Goal: Task Accomplishment & Management: Manage account settings

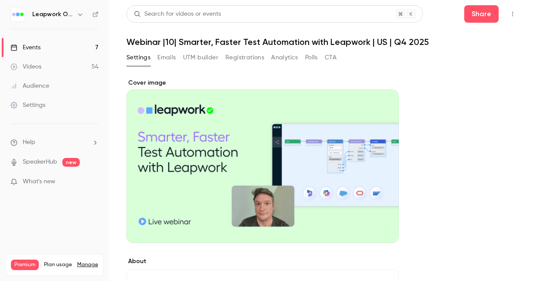
scroll to position [648, 0]
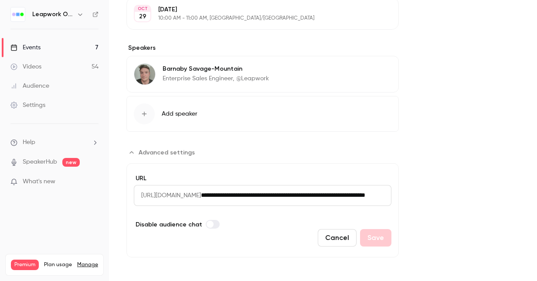
click at [31, 44] on div "Events" at bounding box center [25, 47] width 30 height 9
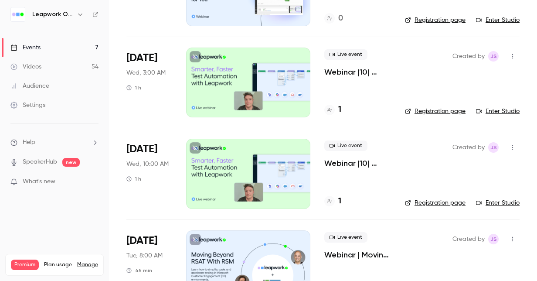
scroll to position [296, 0]
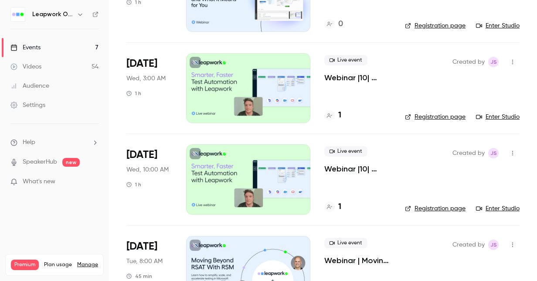
click at [236, 180] on div at bounding box center [248, 179] width 124 height 70
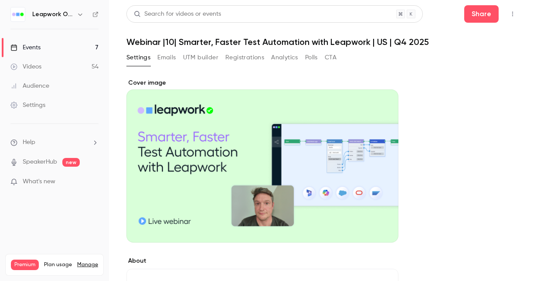
click at [239, 57] on button "Registrations" at bounding box center [244, 58] width 39 height 14
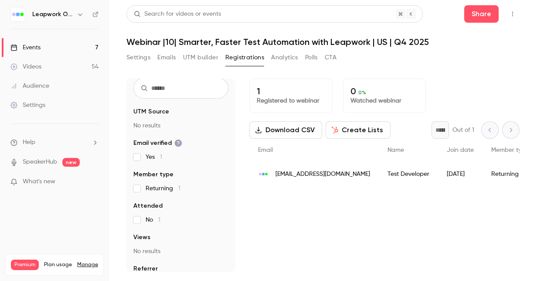
scroll to position [49, 0]
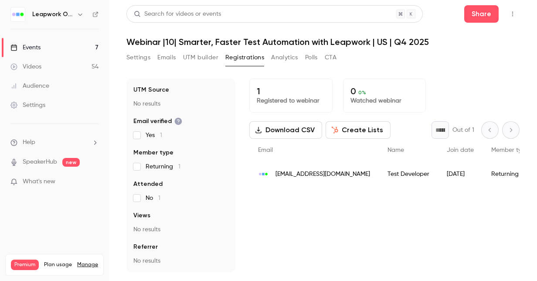
click at [164, 57] on button "Emails" at bounding box center [166, 58] width 18 height 14
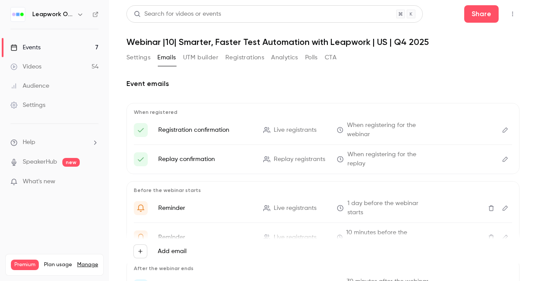
click at [142, 57] on button "Settings" at bounding box center [138, 58] width 24 height 14
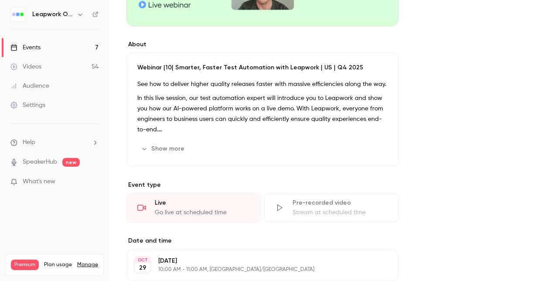
scroll to position [174, 0]
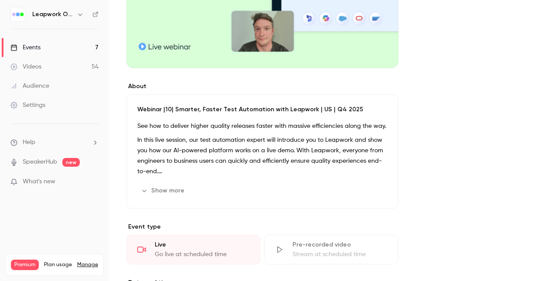
click at [34, 48] on div "Events" at bounding box center [25, 47] width 30 height 9
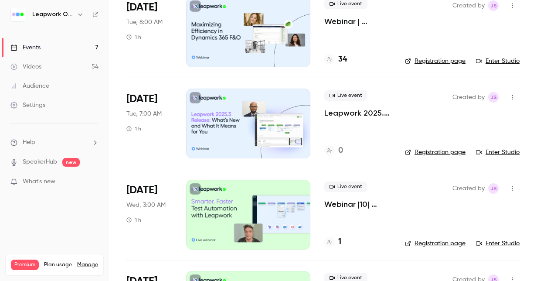
scroll to position [262, 0]
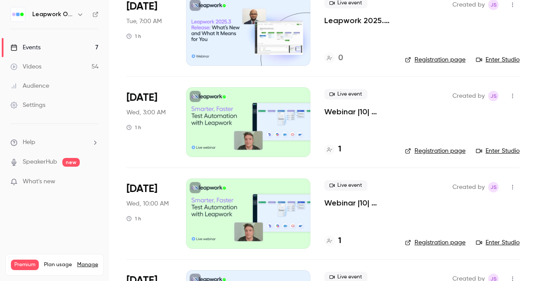
click at [440, 150] on link "Registration page" at bounding box center [435, 151] width 61 height 9
click at [428, 240] on link "Registration page" at bounding box center [435, 242] width 61 height 9
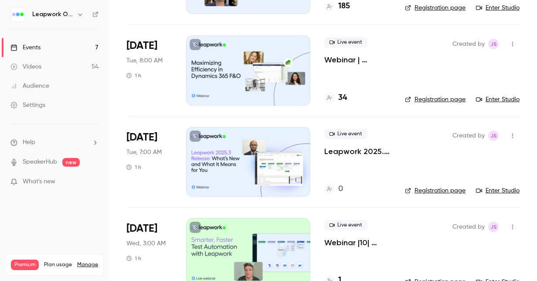
scroll to position [174, 0]
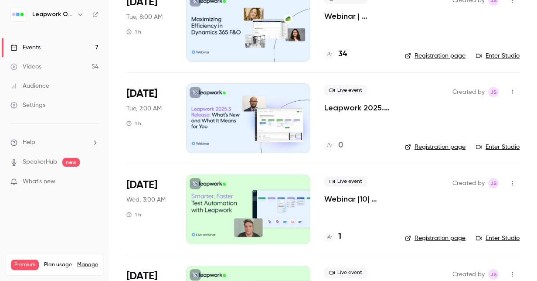
click at [277, 205] on div at bounding box center [248, 209] width 124 height 70
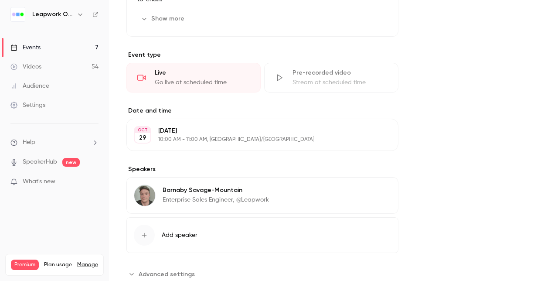
scroll to position [349, 0]
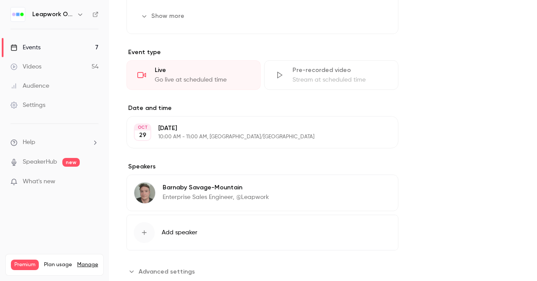
click at [270, 129] on p "[DATE]" at bounding box center [255, 128] width 194 height 9
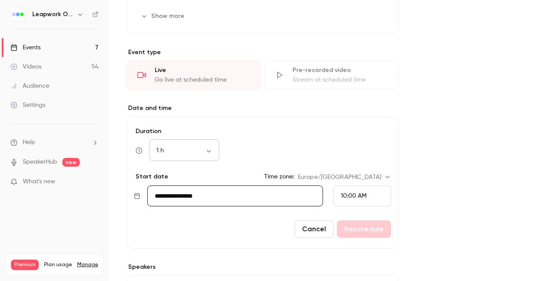
click at [207, 145] on div "1 h ** ​" at bounding box center [185, 150] width 70 height 21
click at [210, 151] on body "Leapwork Online Event Events 7 Videos 54 Audience Settings Help SpeakerHub new …" at bounding box center [268, 140] width 537 height 281
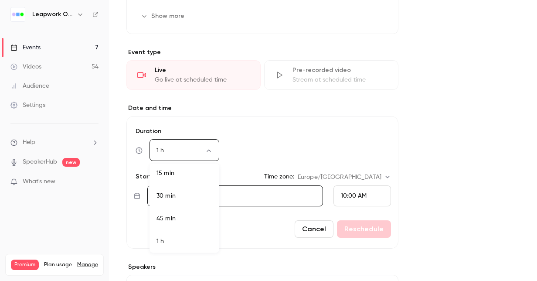
click at [196, 189] on li "30 min" at bounding box center [185, 195] width 70 height 23
type input "**"
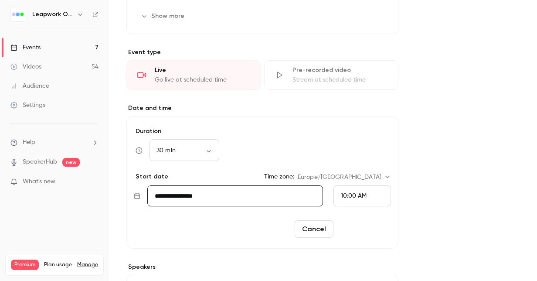
click at [370, 228] on button "Reschedule" at bounding box center [364, 228] width 54 height 17
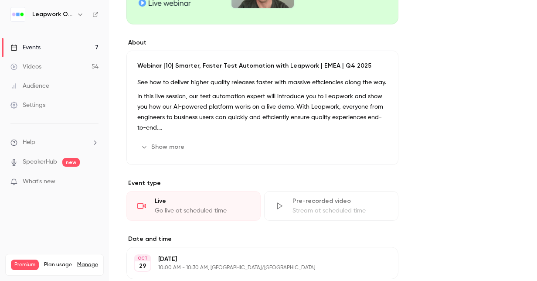
scroll to position [87, 0]
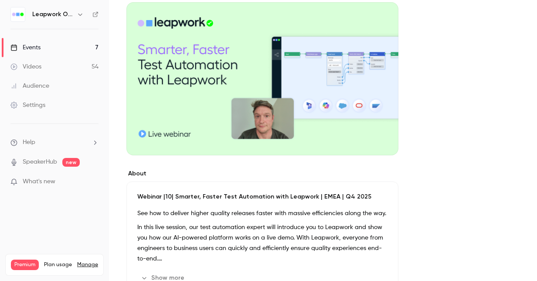
click at [38, 45] on div "Events" at bounding box center [25, 47] width 30 height 9
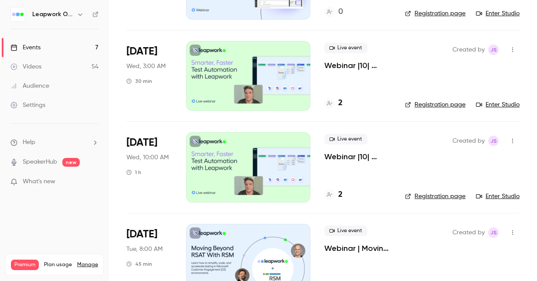
scroll to position [349, 0]
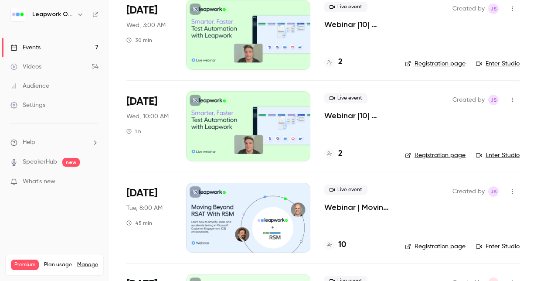
click at [248, 126] on div at bounding box center [248, 126] width 124 height 70
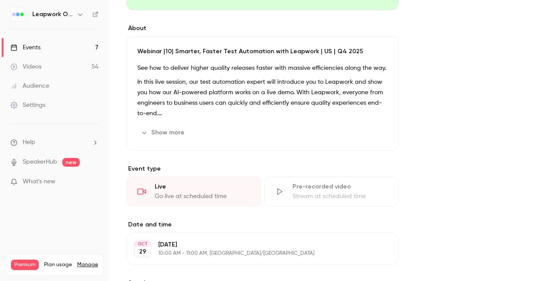
scroll to position [262, 0]
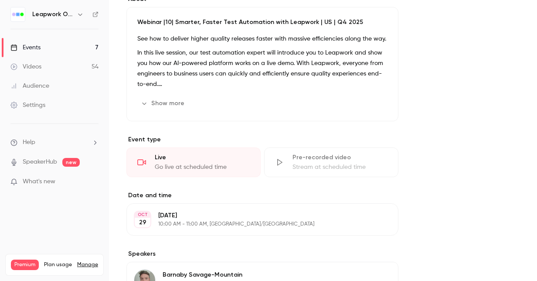
click at [222, 209] on div "[DATE] [DATE] 10:00 AM - 11:00 AM, [GEOGRAPHIC_DATA]/[GEOGRAPHIC_DATA] Edit" at bounding box center [262, 219] width 272 height 32
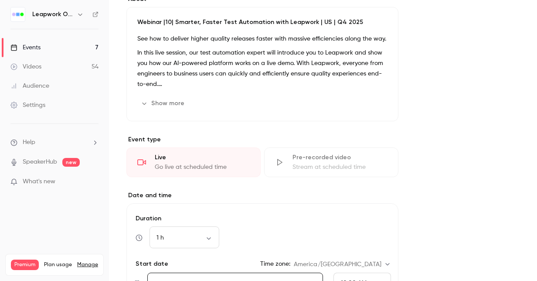
scroll to position [305, 0]
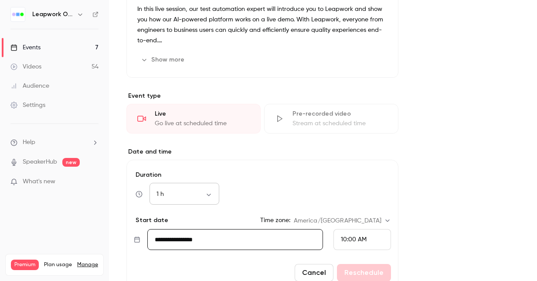
click at [207, 195] on body "Leapwork Online Event Events 7 Videos 54 Audience Settings Help SpeakerHub new …" at bounding box center [268, 140] width 537 height 281
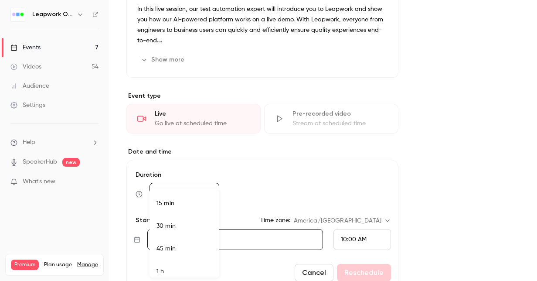
scroll to position [5, 0]
click at [174, 218] on li "30 min" at bounding box center [185, 220] width 70 height 23
type input "**"
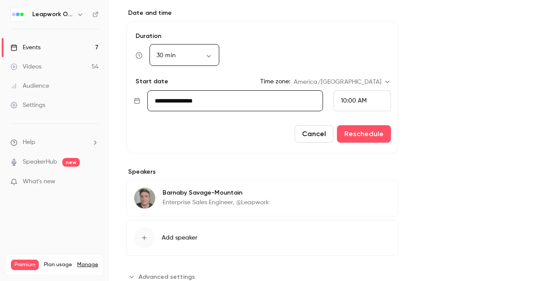
scroll to position [471, 0]
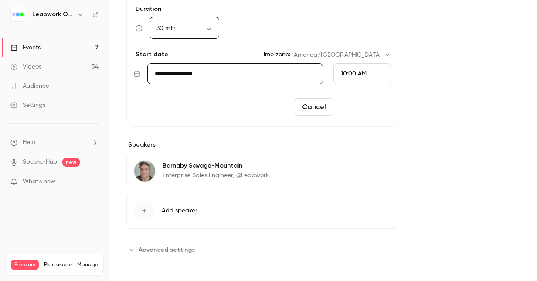
click at [372, 103] on button "Reschedule" at bounding box center [364, 106] width 54 height 17
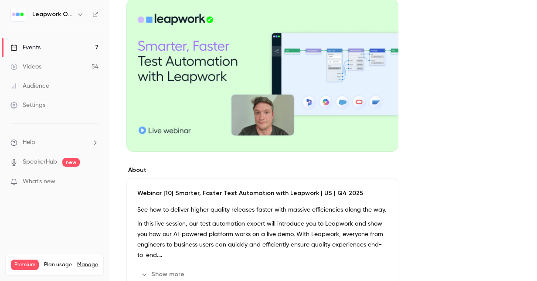
scroll to position [0, 0]
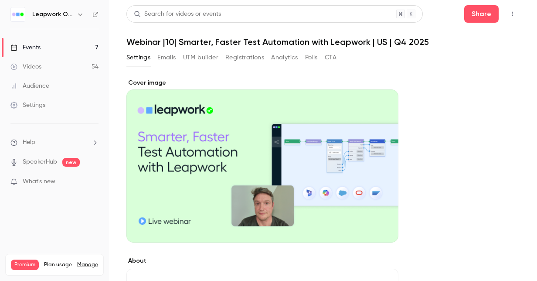
click at [31, 50] on div "Events" at bounding box center [25, 47] width 30 height 9
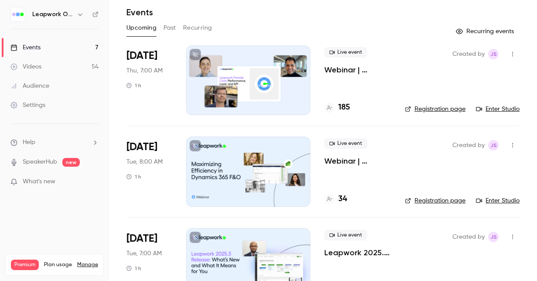
scroll to position [44, 0]
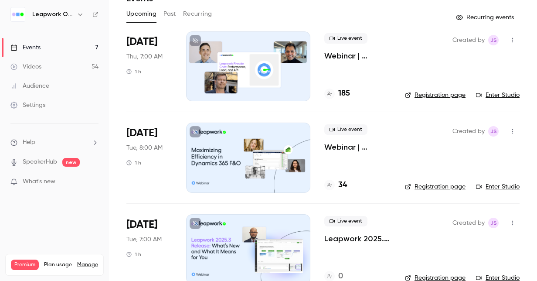
click at [168, 16] on button "Past" at bounding box center [170, 14] width 13 height 14
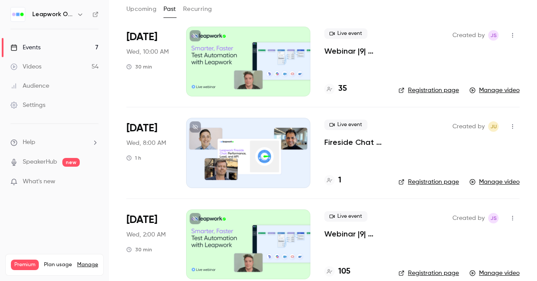
scroll to position [87, 0]
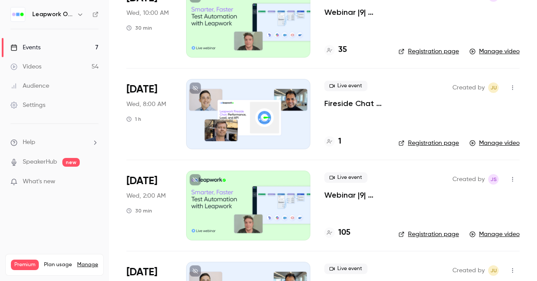
click at [256, 208] on div at bounding box center [248, 206] width 124 height 70
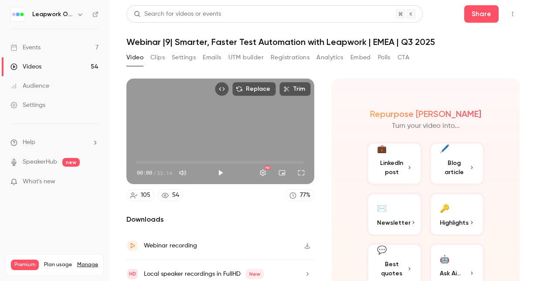
click at [213, 58] on button "Emails" at bounding box center [212, 58] width 18 height 14
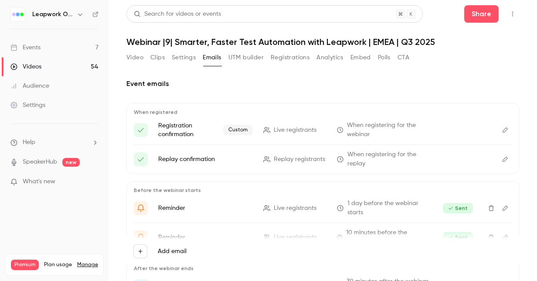
click at [503, 132] on icon "Edit" at bounding box center [505, 129] width 5 height 5
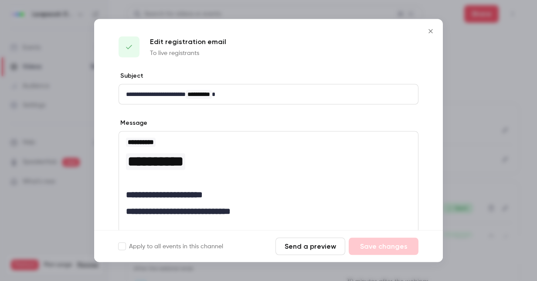
click at [431, 31] on icon "Close" at bounding box center [431, 31] width 10 height 7
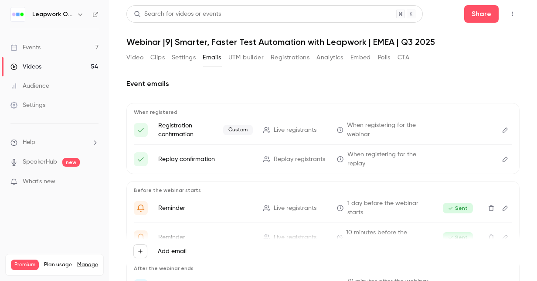
click at [37, 46] on div "Events" at bounding box center [25, 47] width 30 height 9
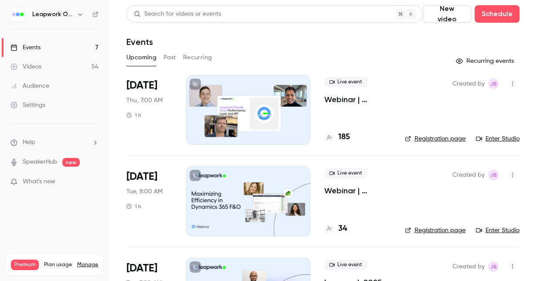
click at [175, 58] on button "Past" at bounding box center [170, 58] width 13 height 14
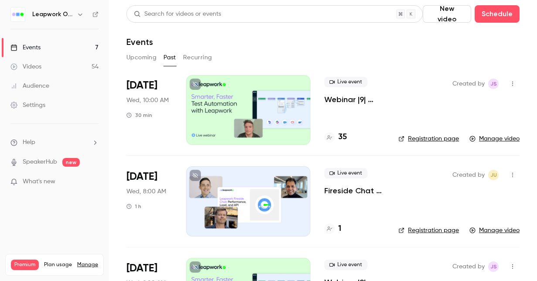
click at [155, 59] on div "Upcoming Past Recurring" at bounding box center [322, 58] width 393 height 14
click at [146, 57] on button "Upcoming" at bounding box center [141, 58] width 30 height 14
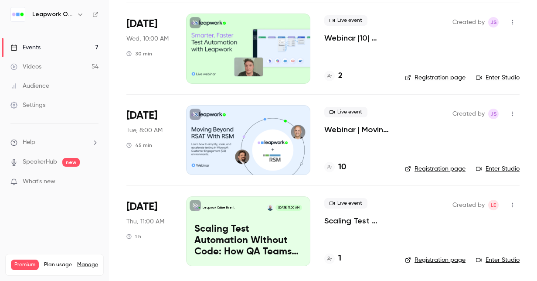
scroll to position [296, 0]
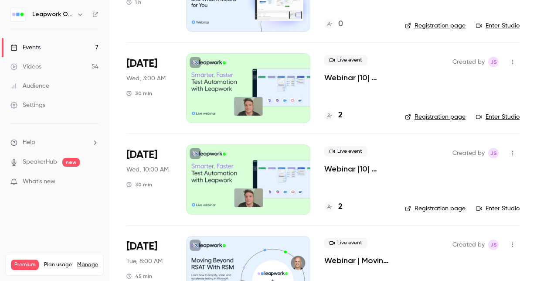
click at [232, 171] on div at bounding box center [248, 179] width 124 height 70
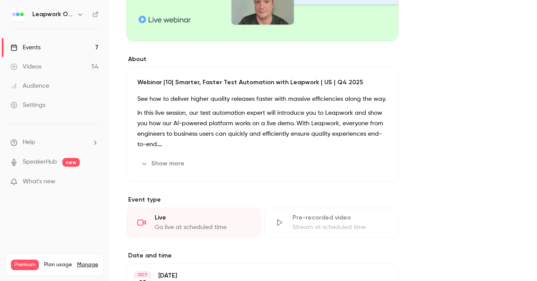
scroll to position [196, 0]
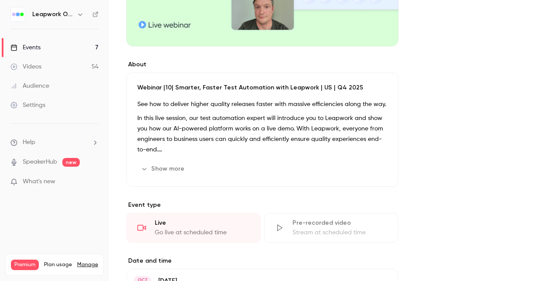
click at [30, 44] on div "Events" at bounding box center [25, 47] width 30 height 9
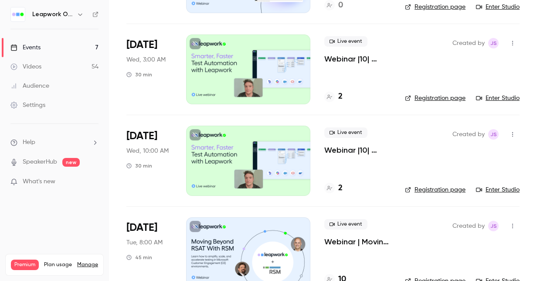
scroll to position [296, 0]
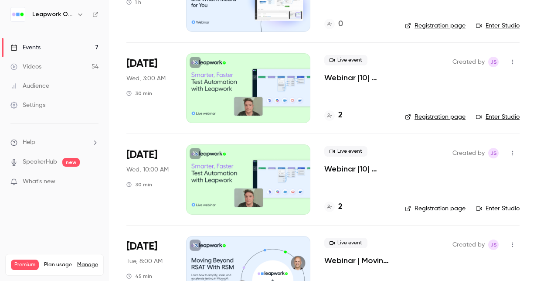
click at [264, 81] on div at bounding box center [248, 88] width 124 height 70
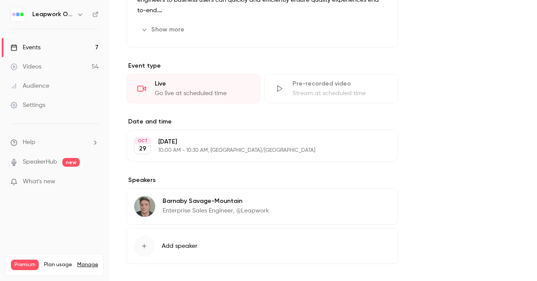
scroll to position [349, 0]
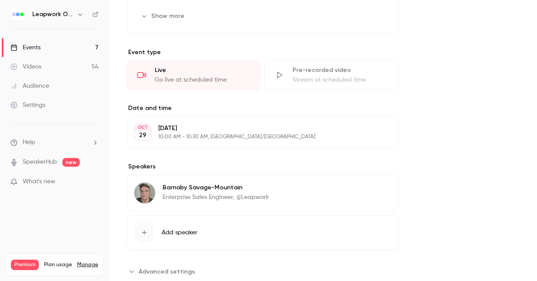
click at [29, 45] on div "Events" at bounding box center [25, 47] width 30 height 9
